Goal: Task Accomplishment & Management: Manage account settings

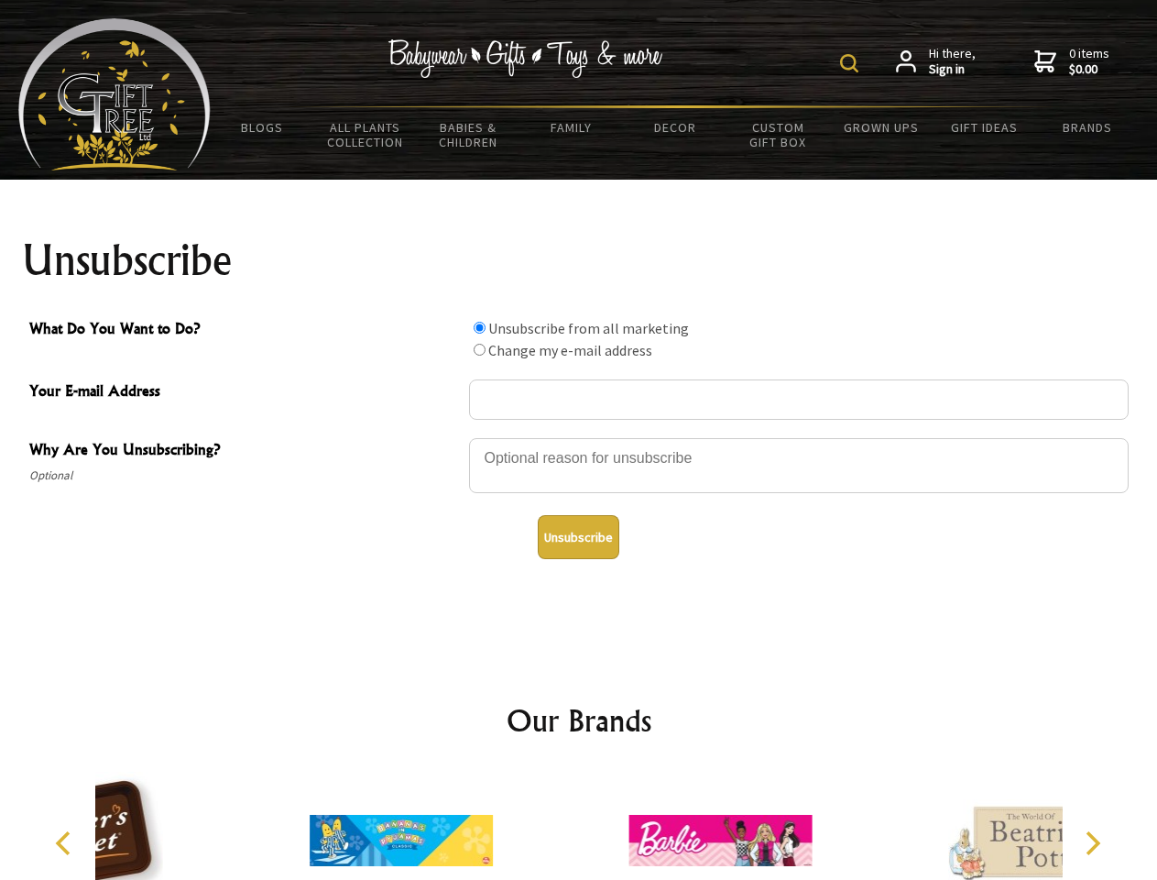
click at [852, 63] on img at bounding box center [849, 63] width 18 height 18
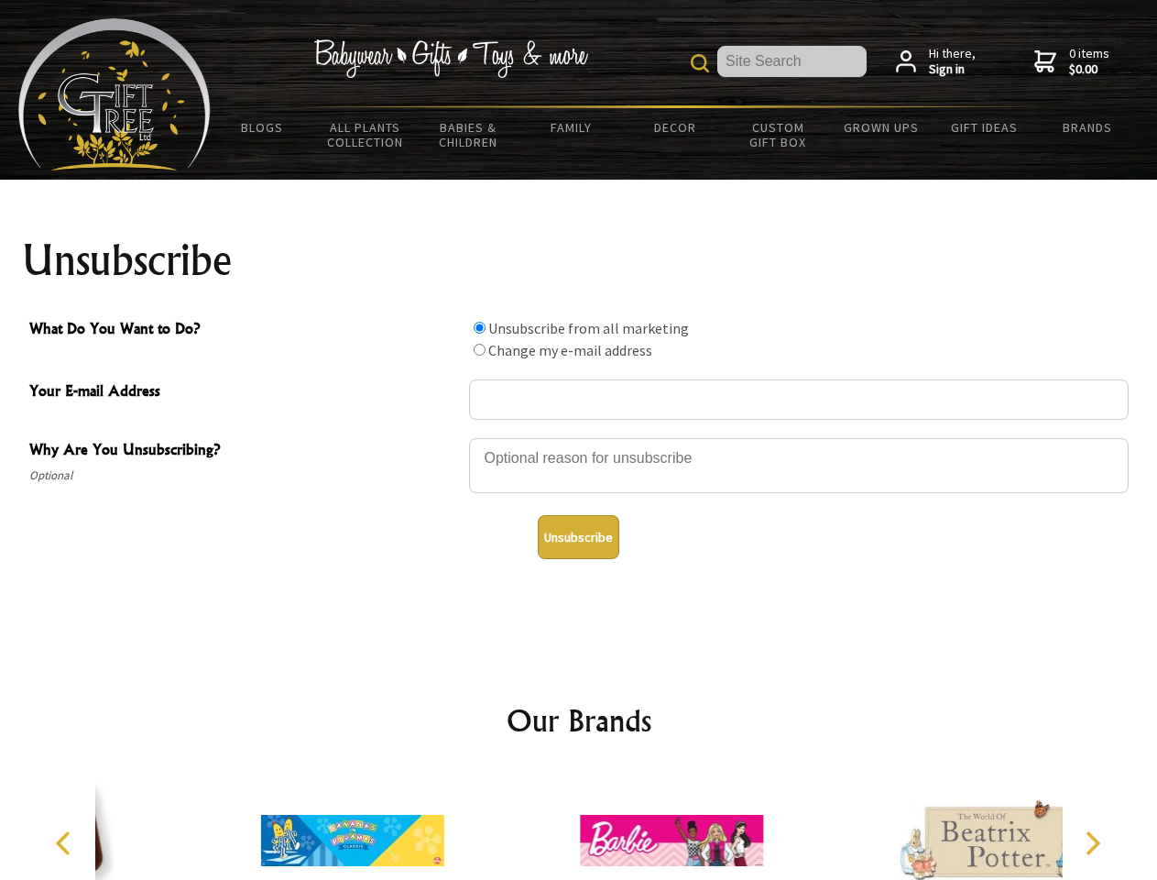
click at [579, 437] on div at bounding box center [799, 468] width 660 height 64
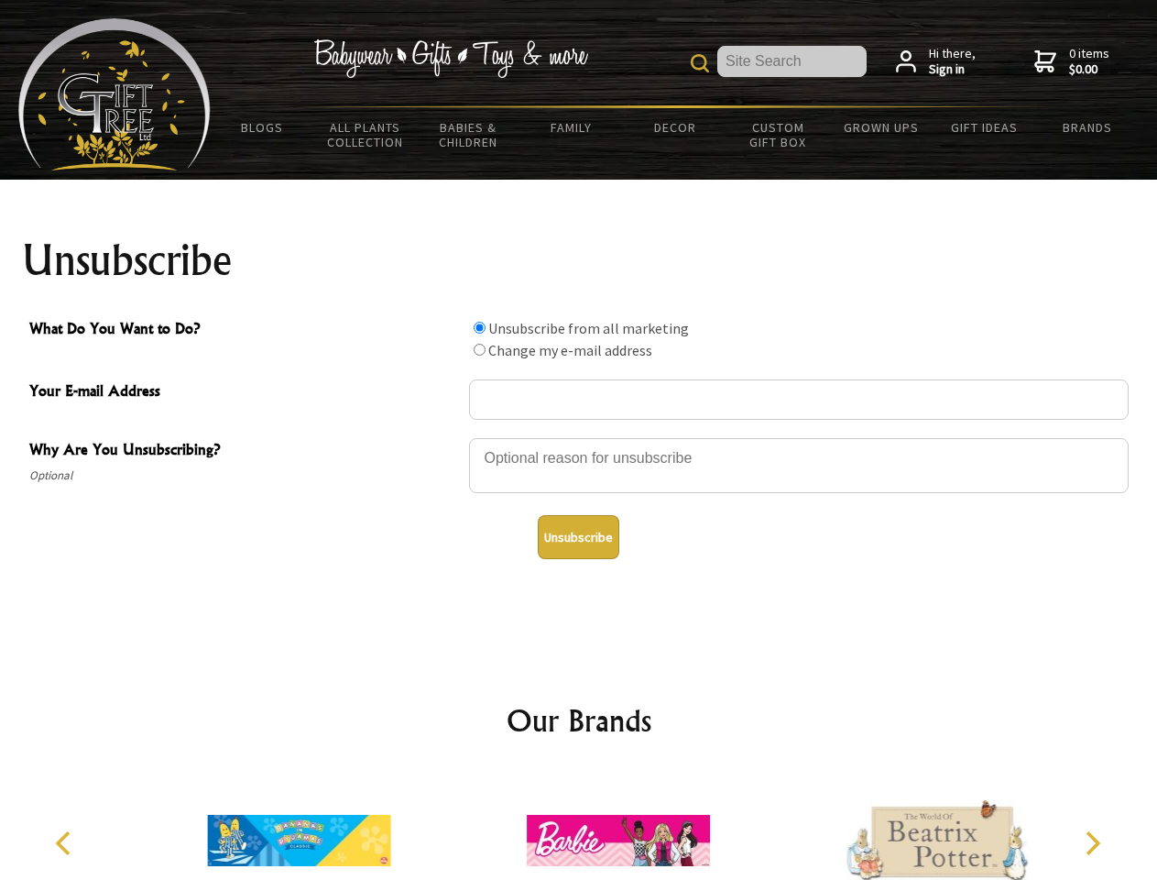
click at [479, 327] on input "What Do You Want to Do?" at bounding box center [480, 328] width 12 height 12
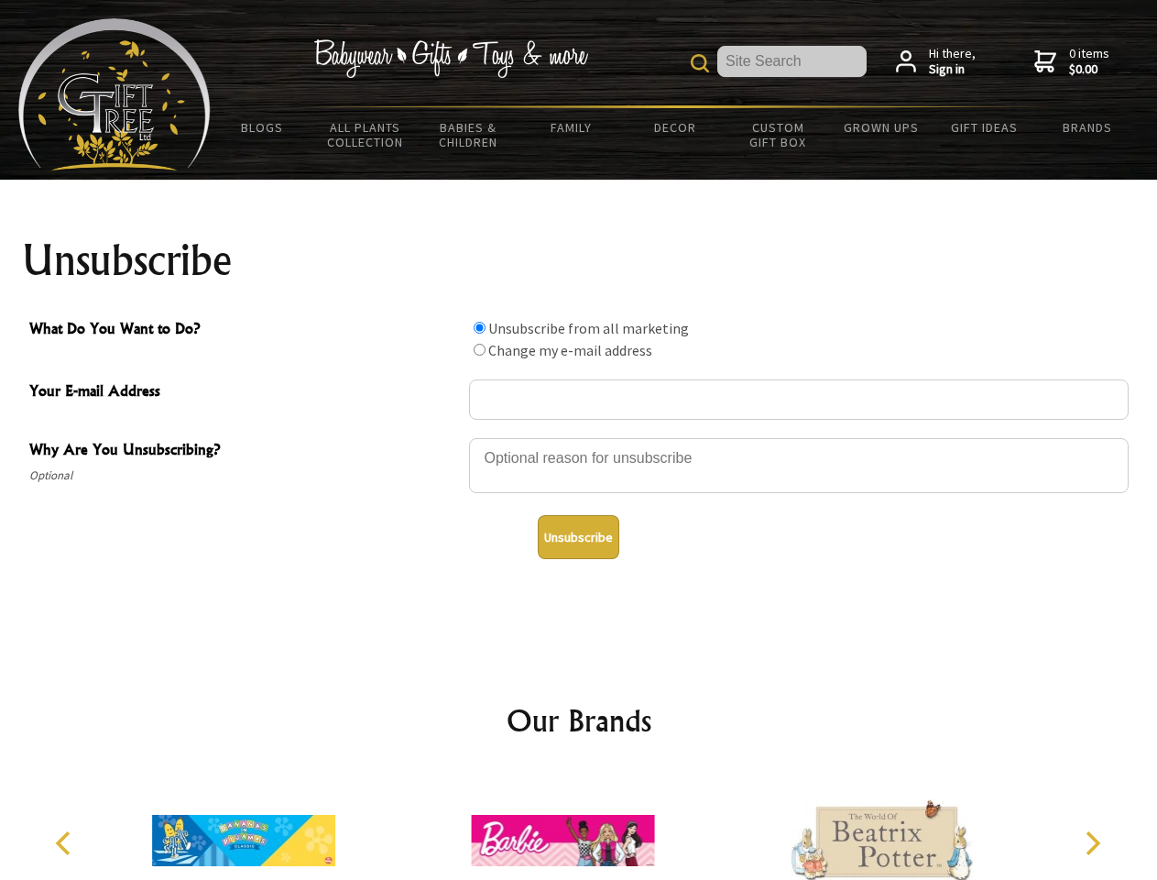
click at [479, 349] on input "What Do You Want to Do?" at bounding box center [480, 350] width 12 height 12
radio input "true"
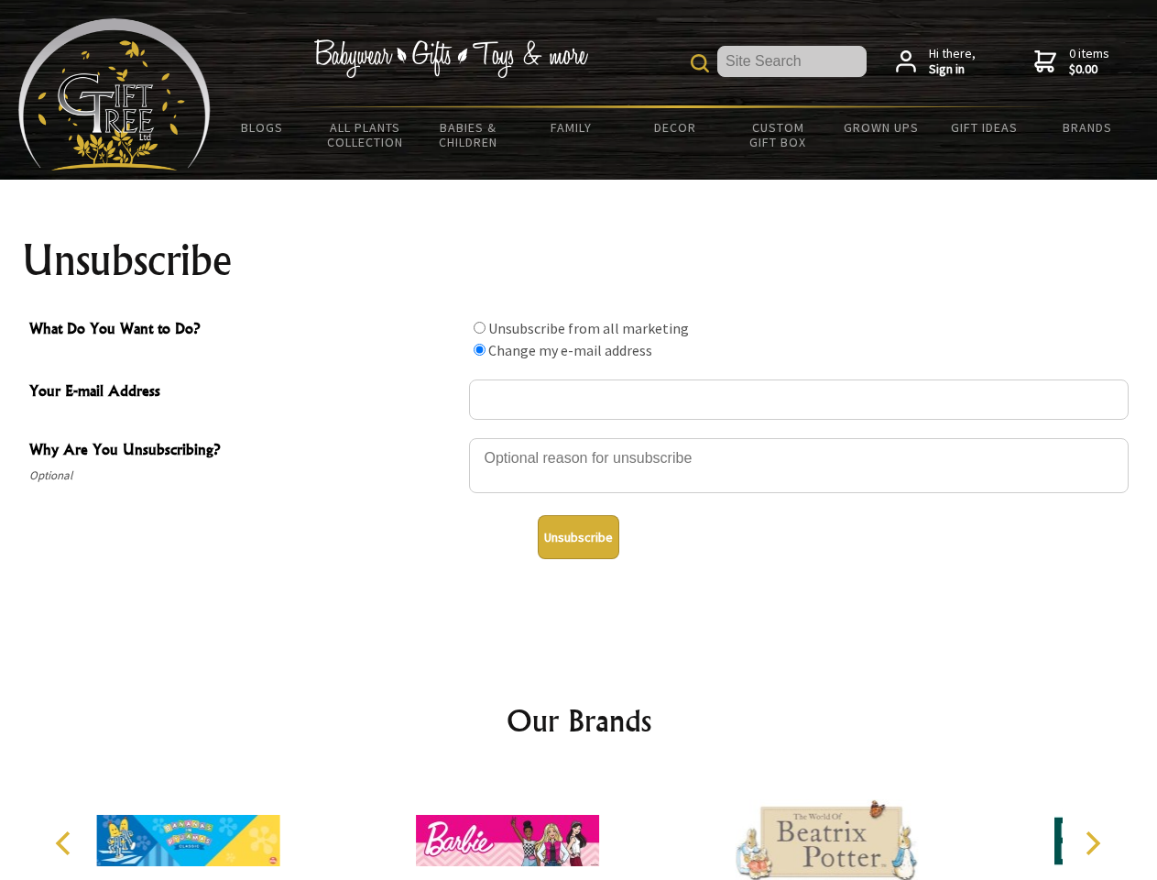
click at [578, 537] on button "Unsubscribe" at bounding box center [579, 537] width 82 height 44
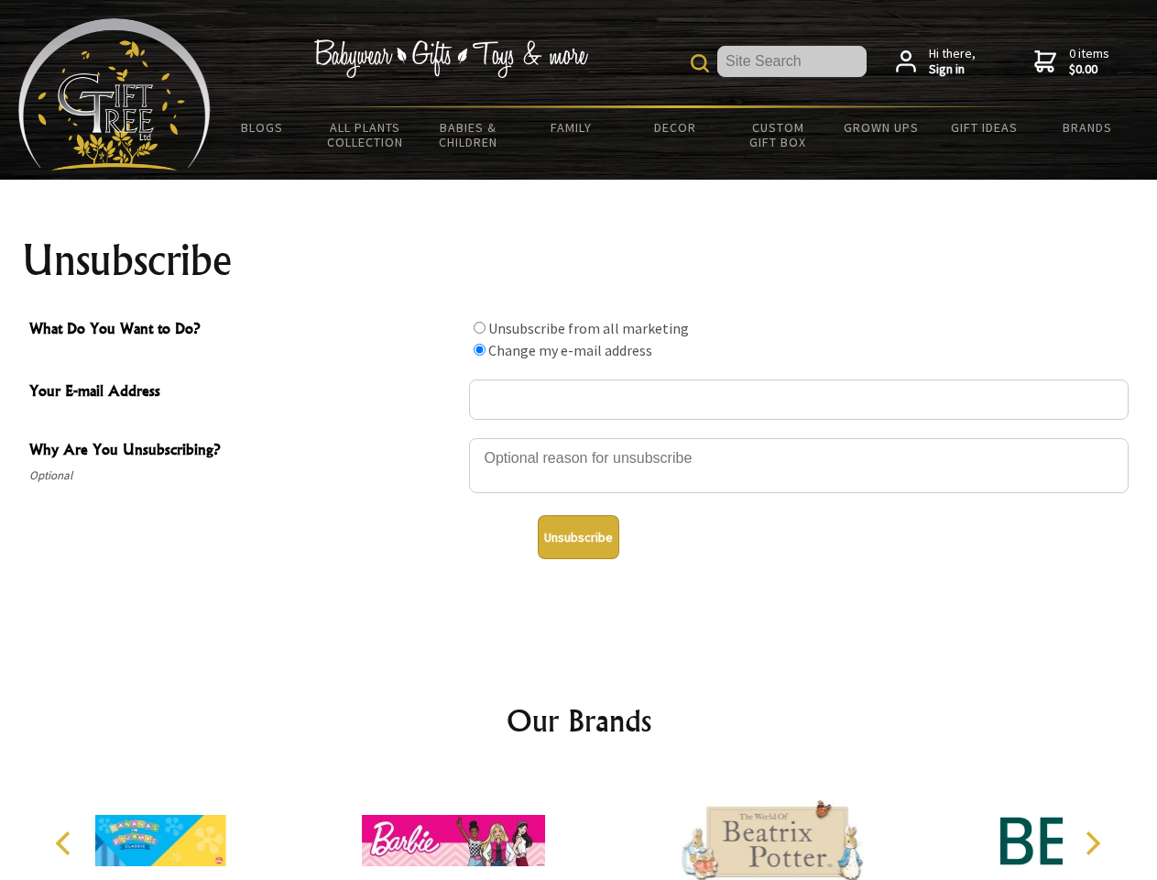
click at [613, 826] on div at bounding box center [772, 843] width 319 height 143
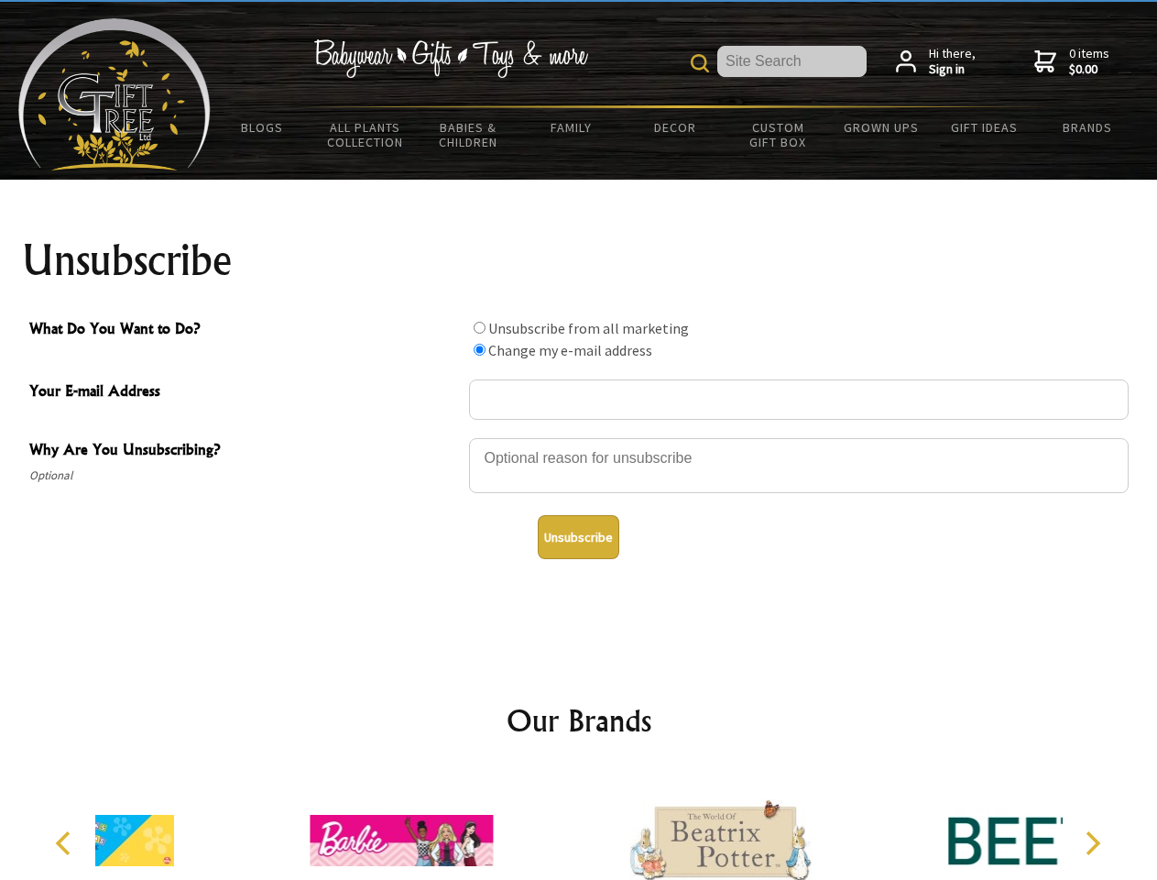
click at [66, 843] on icon "Previous" at bounding box center [65, 843] width 24 height 24
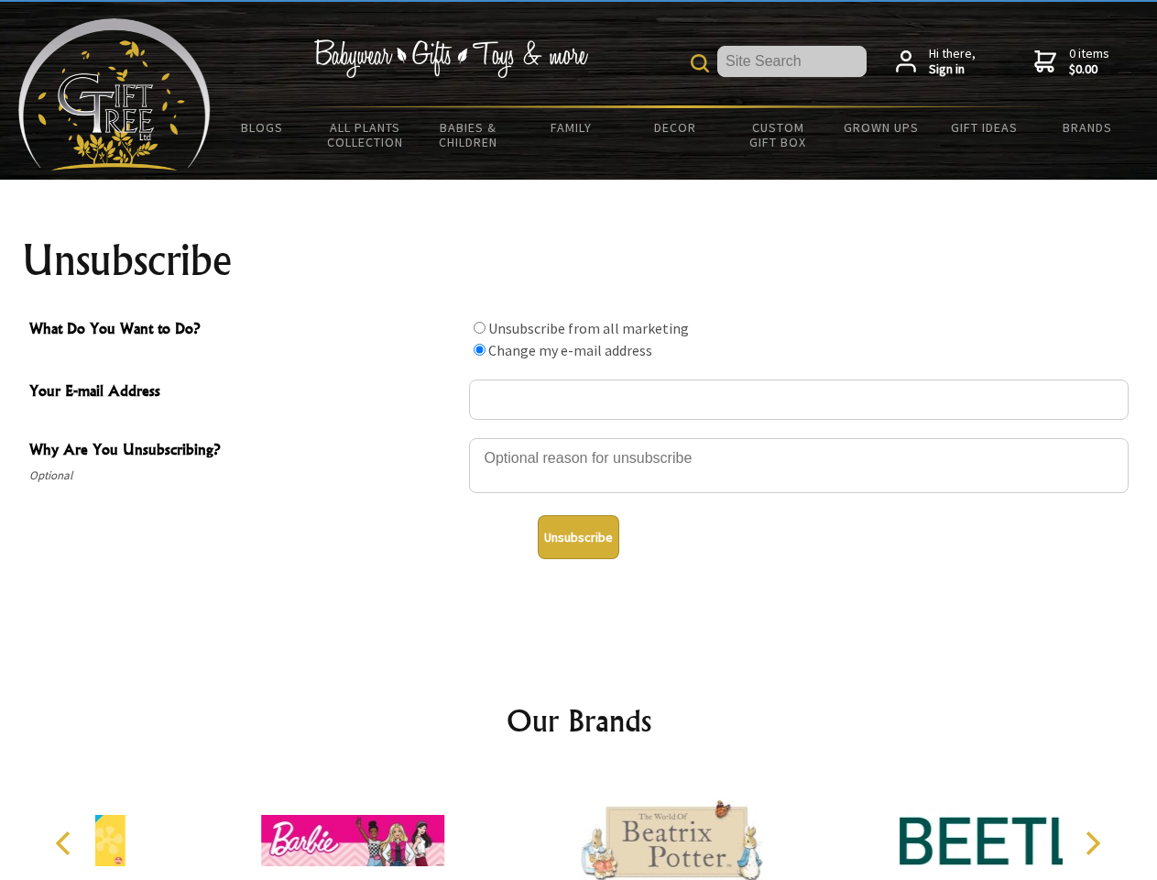
click at [1092, 843] on icon "Next" at bounding box center [1092, 843] width 24 height 24
